Goal: Find specific page/section: Find specific page/section

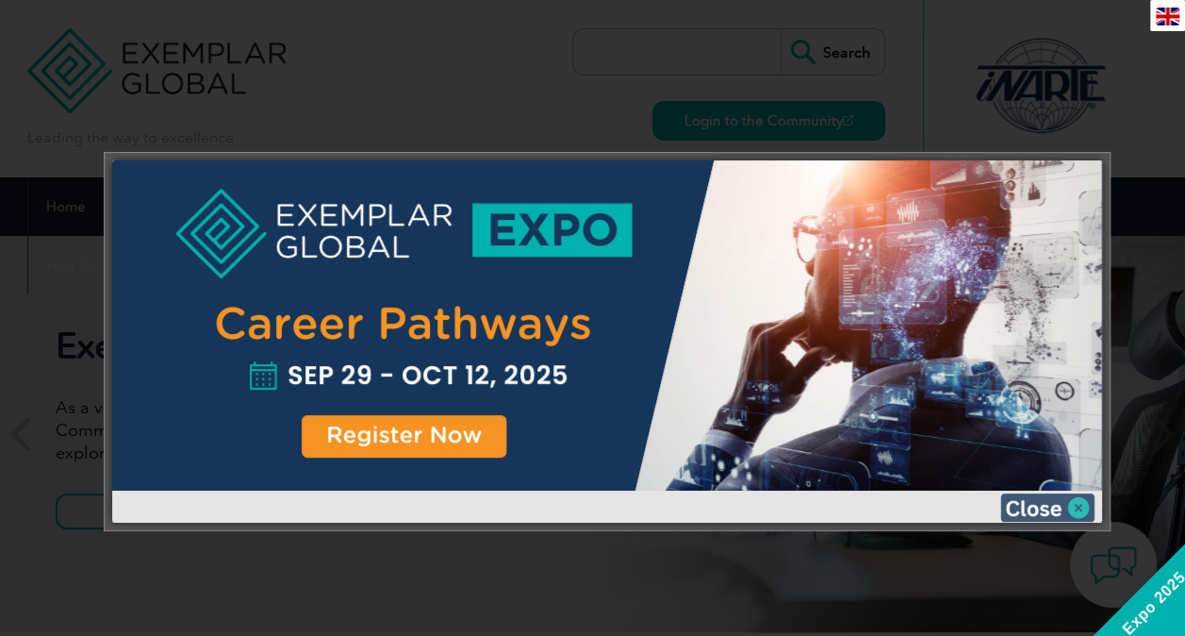
click at [1070, 507] on img at bounding box center [1048, 507] width 94 height 28
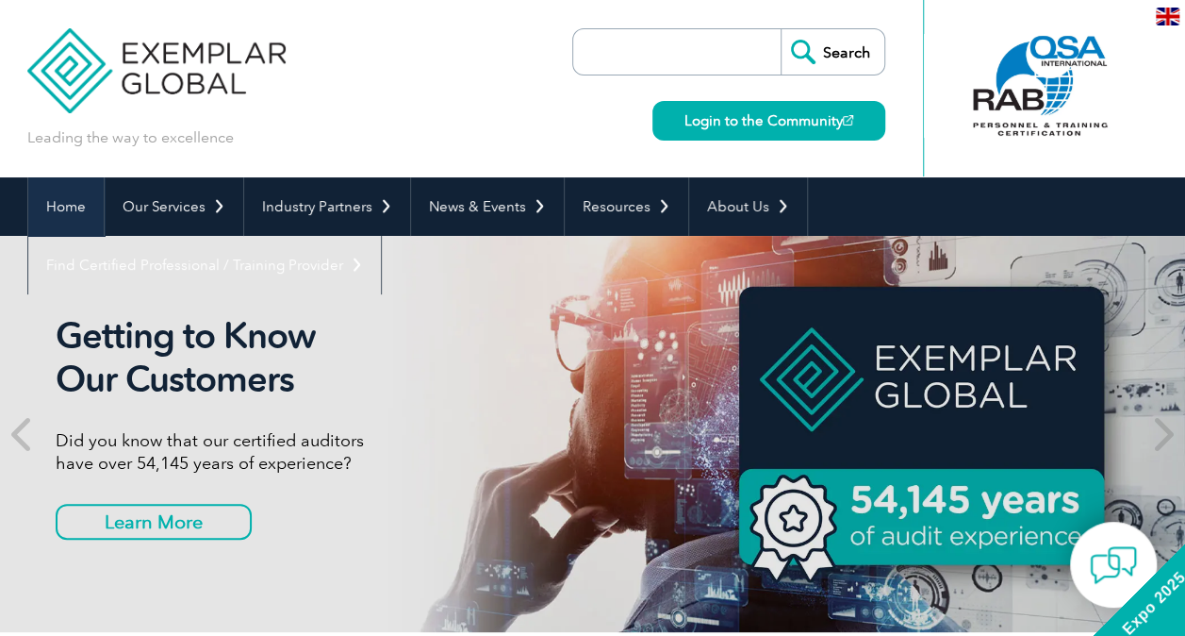
click at [77, 209] on link "Home" at bounding box center [65, 206] width 75 height 58
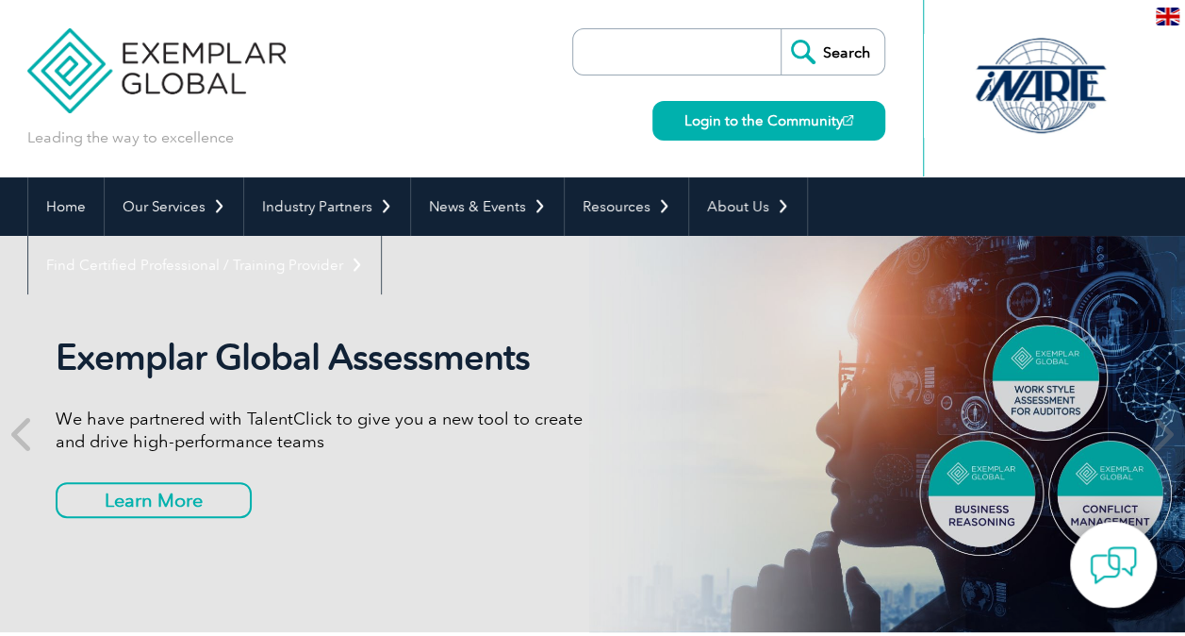
click at [643, 60] on input "search" at bounding box center [682, 51] width 198 height 45
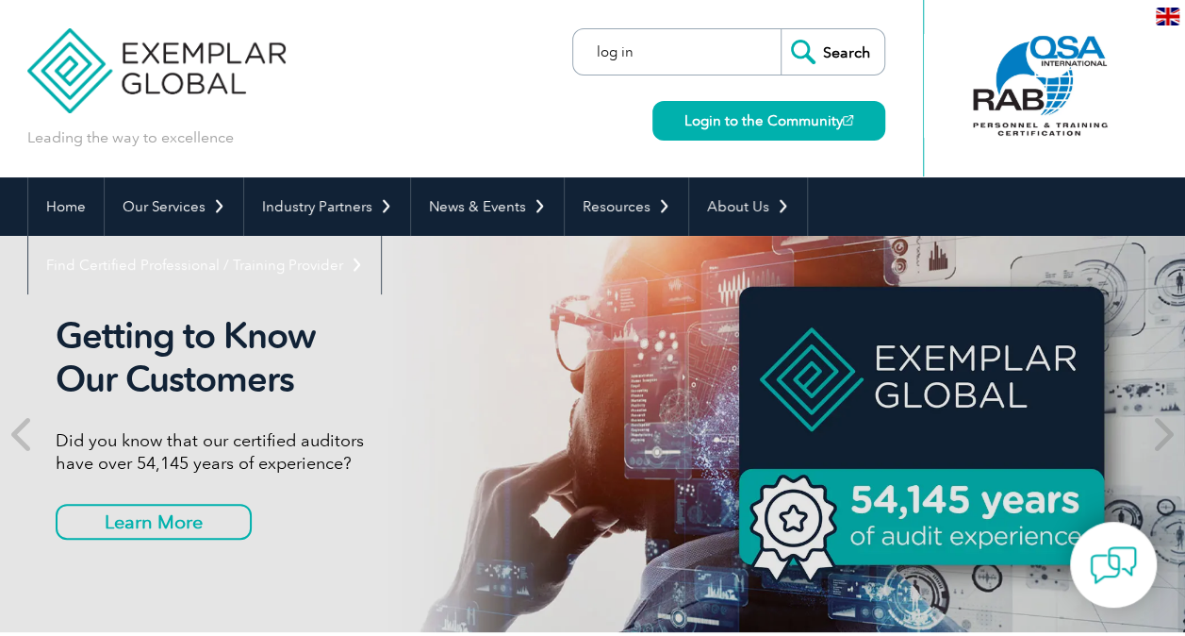
type input "log in"
click at [781, 29] on input "Search" at bounding box center [833, 51] width 104 height 45
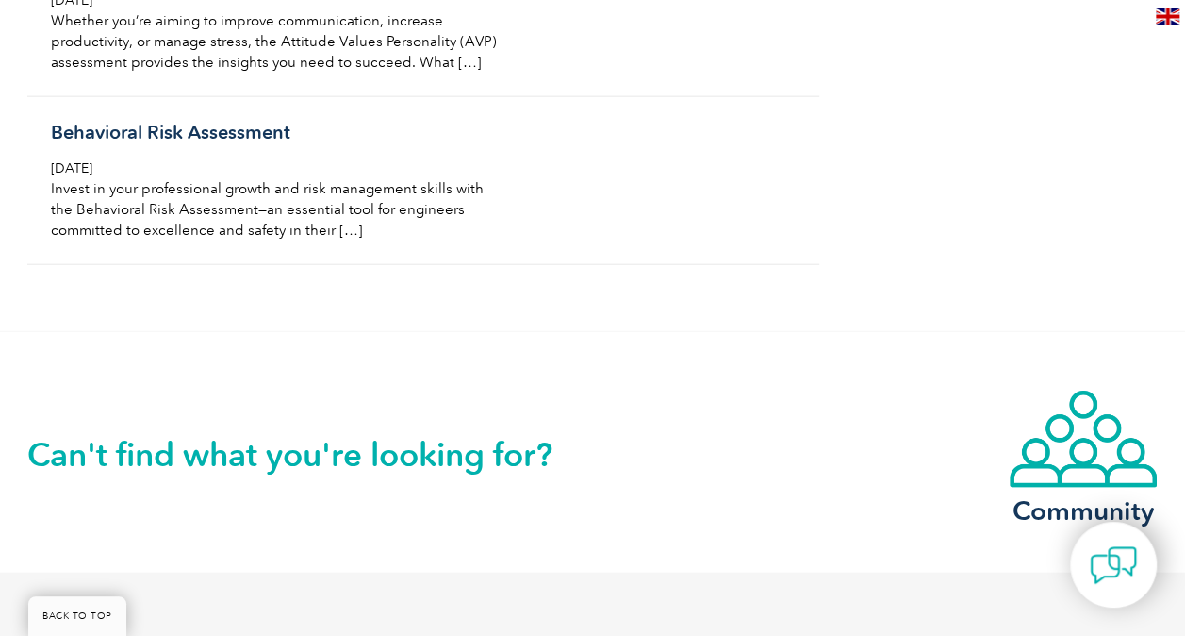
scroll to position [23925, 0]
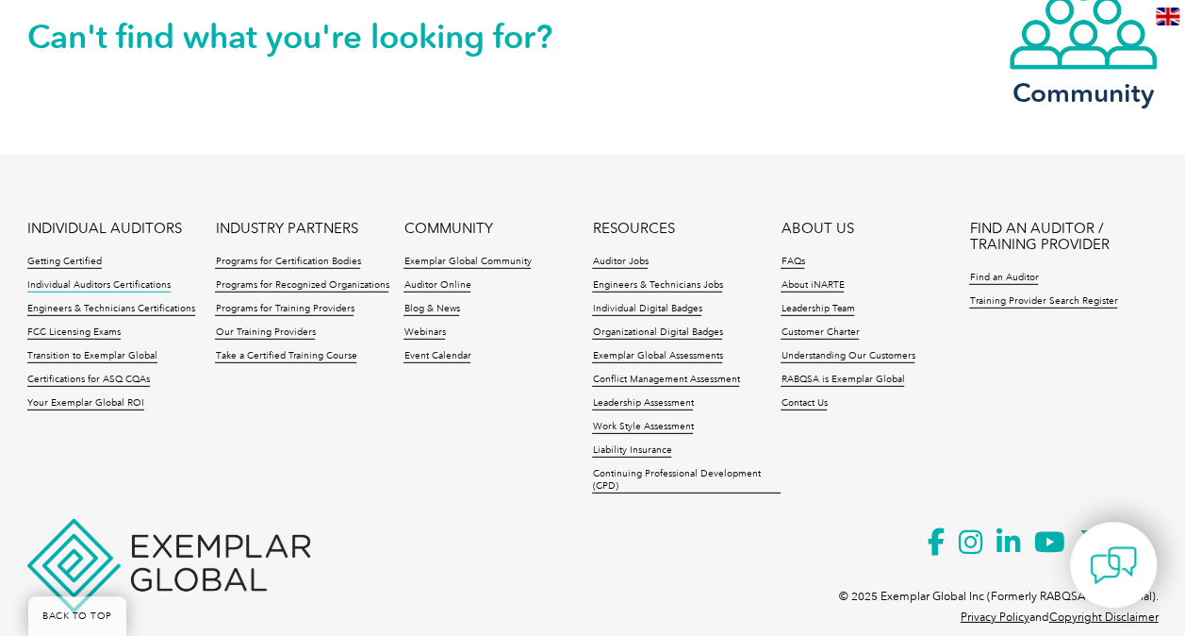
click at [101, 279] on link "Individual Auditors Certifications" at bounding box center [98, 285] width 143 height 13
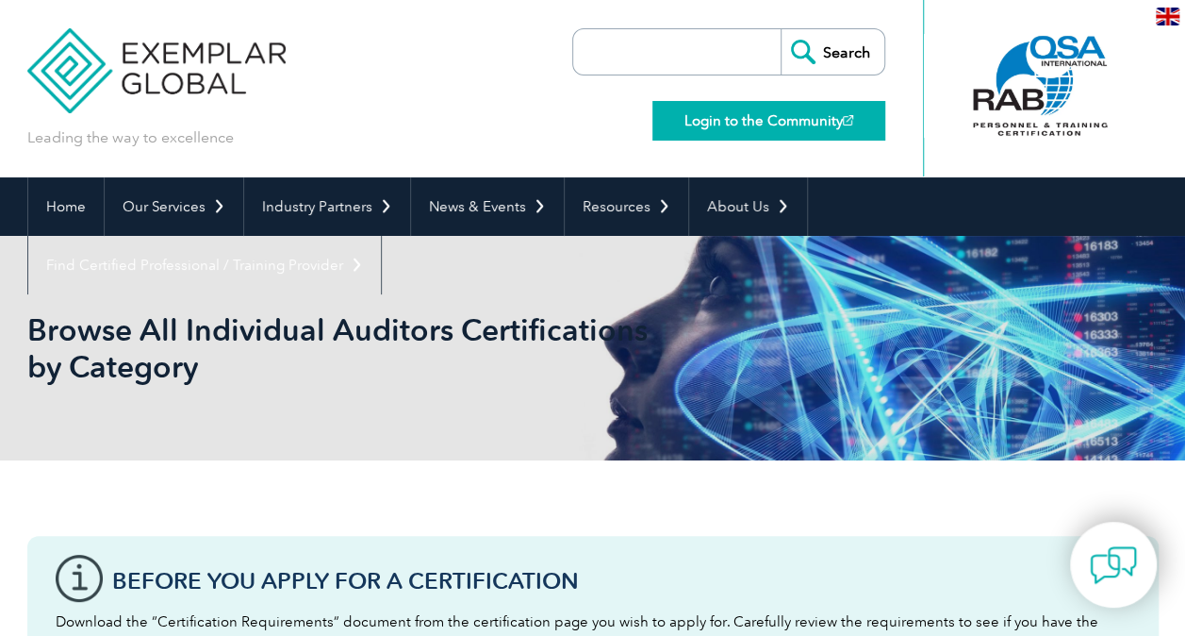
click at [775, 121] on link "Login to the Community" at bounding box center [769, 121] width 233 height 40
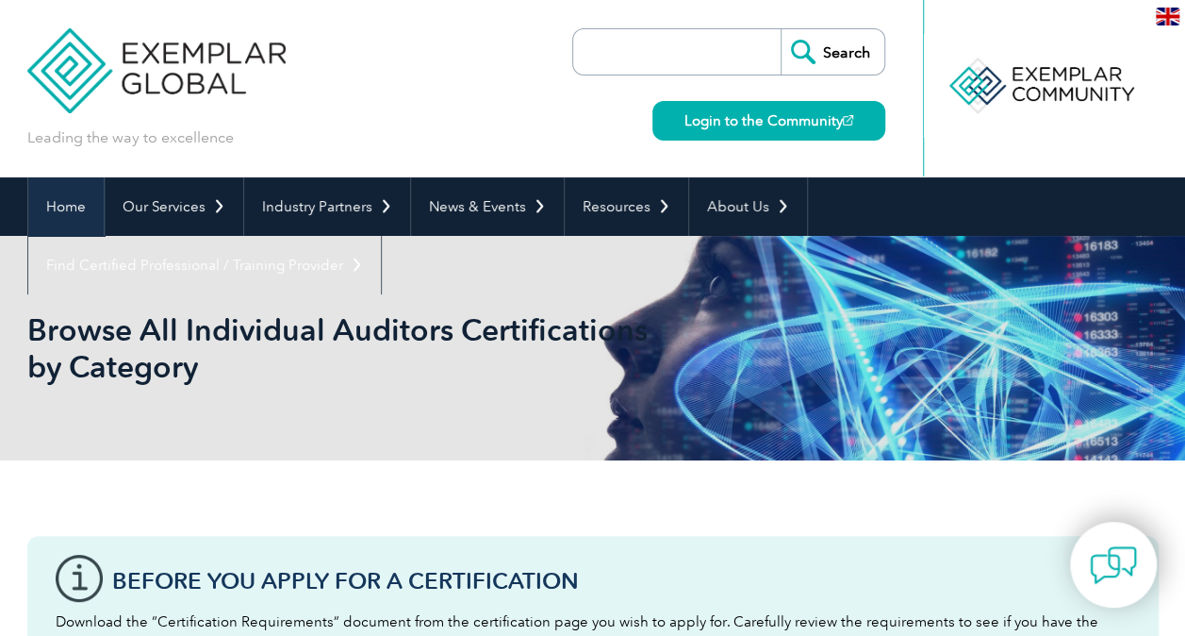
click at [62, 208] on link "Home" at bounding box center [65, 206] width 75 height 58
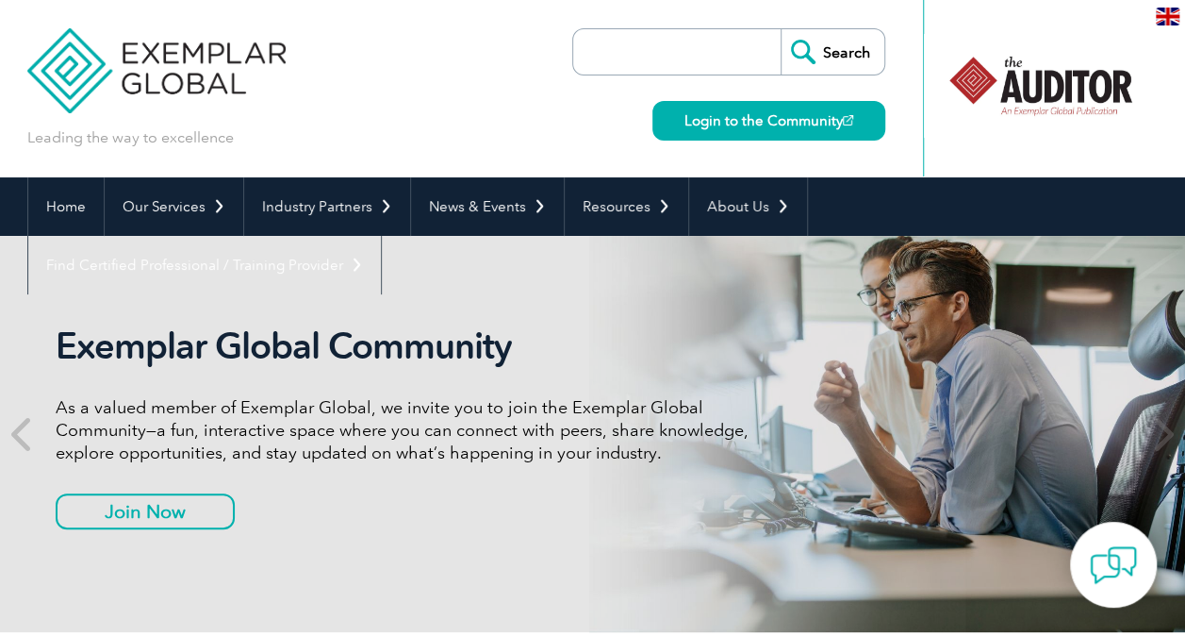
click at [622, 54] on input "search" at bounding box center [682, 51] width 198 height 45
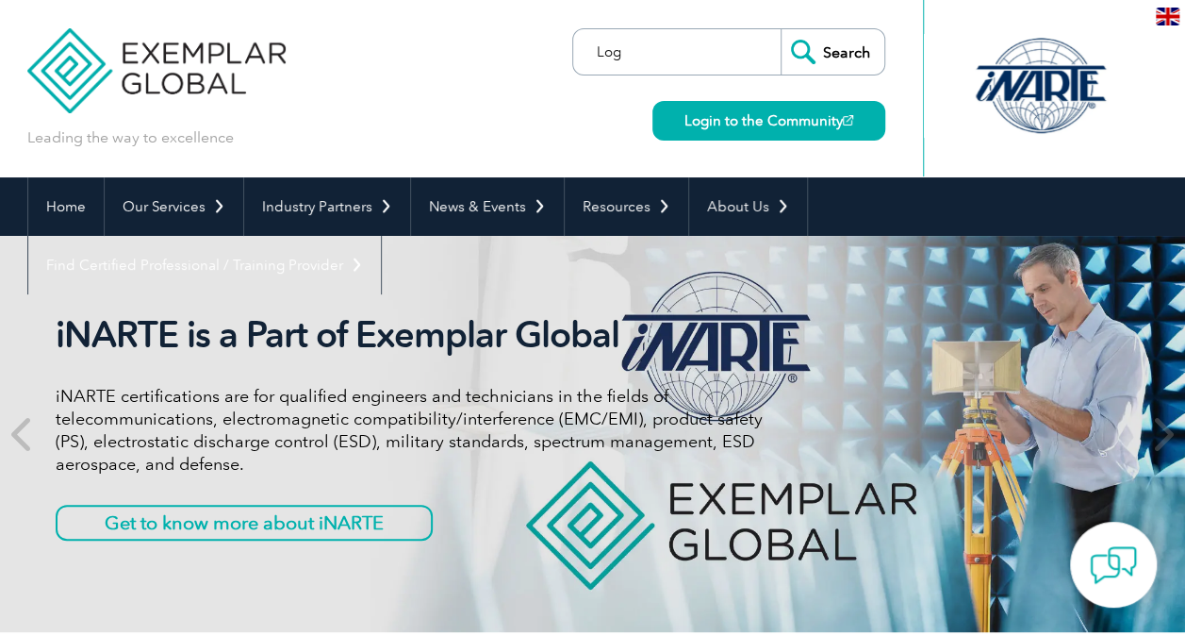
type input "log in"
click at [781, 29] on input "Search" at bounding box center [833, 51] width 104 height 45
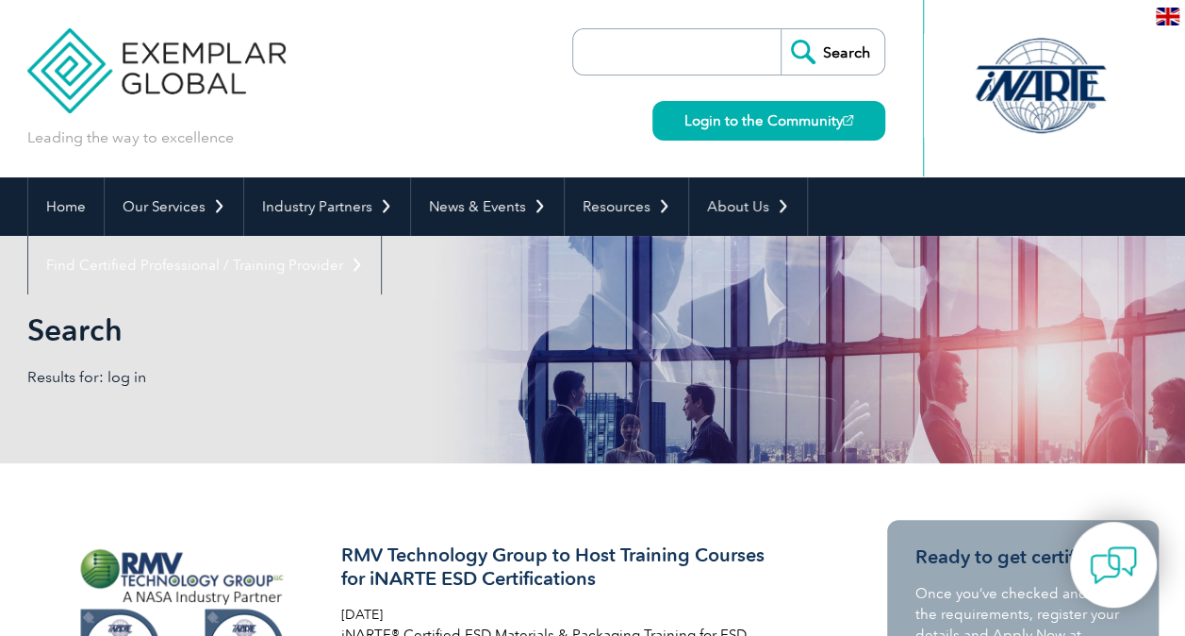
click at [807, 52] on input "Search" at bounding box center [833, 51] width 104 height 45
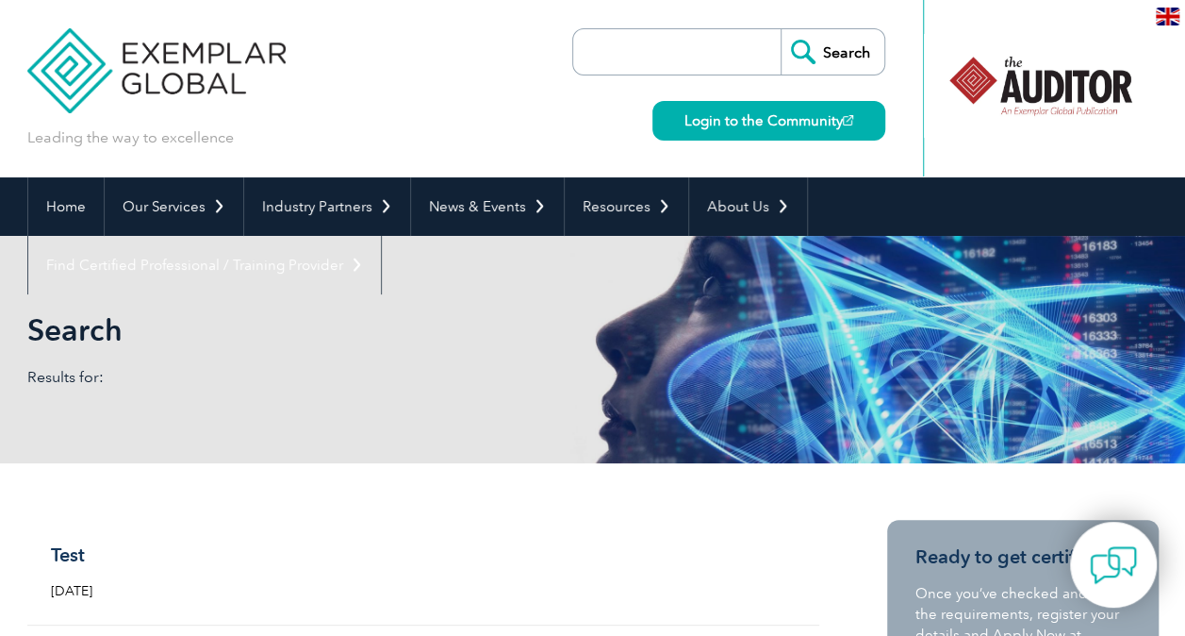
click at [821, 99] on div "Login to the Community" at bounding box center [764, 107] width 242 height 65
click at [811, 123] on link "Login to the Community" at bounding box center [769, 121] width 233 height 40
